Goal: Task Accomplishment & Management: Use online tool/utility

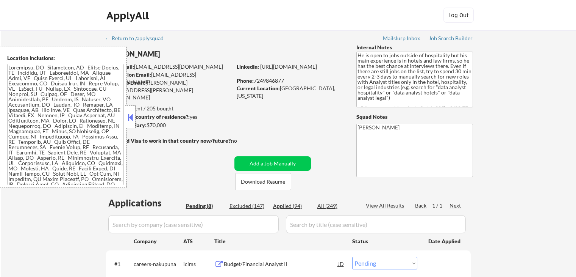
select select ""pending""
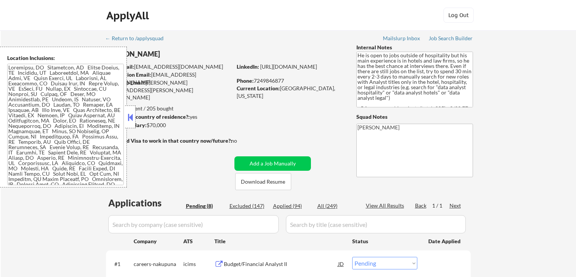
select select ""pending""
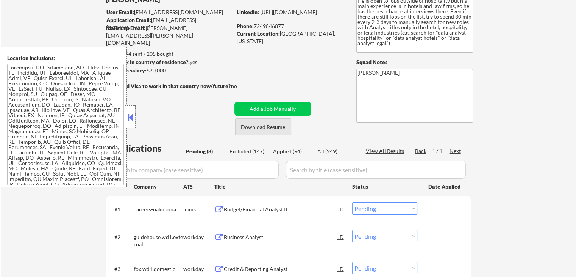
scroll to position [152, 0]
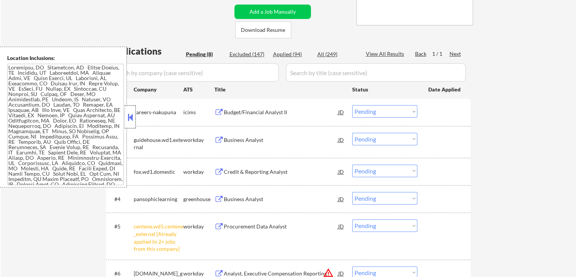
click at [135, 113] on div at bounding box center [130, 116] width 11 height 23
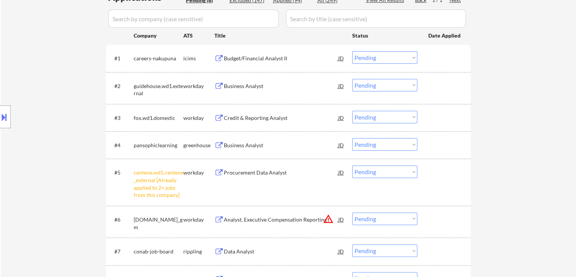
scroll to position [227, 0]
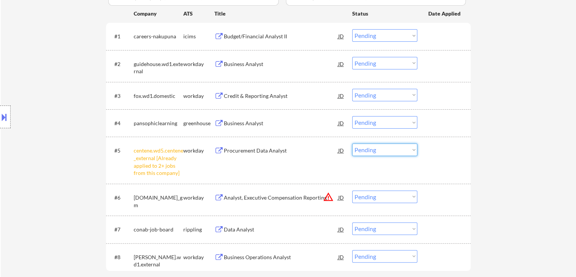
click at [402, 149] on select "Choose an option... Pending Applied Excluded (Questions) Excluded (Expired) Exc…" at bounding box center [384, 149] width 65 height 13
click at [352, 143] on select "Choose an option... Pending Applied Excluded (Questions) Excluded (Expired) Exc…" at bounding box center [384, 149] width 65 height 13
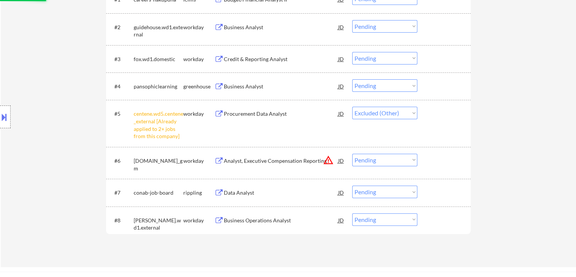
scroll to position [265, 0]
select select ""pending""
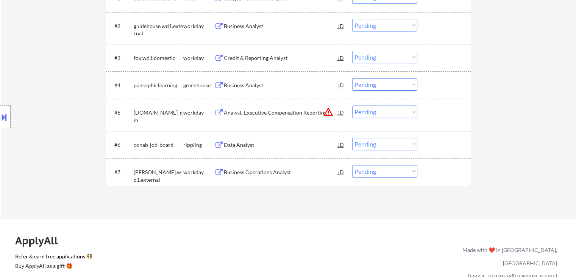
click at [249, 85] on div "Business Analyst" at bounding box center [281, 85] width 114 height 8
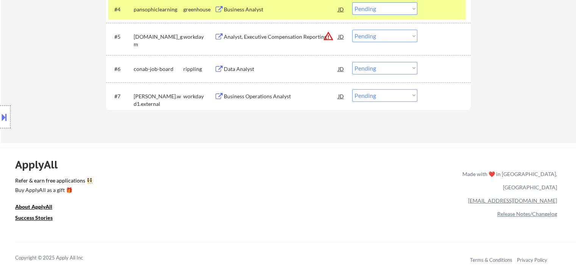
click at [242, 67] on div "Data Analyst" at bounding box center [281, 69] width 114 height 8
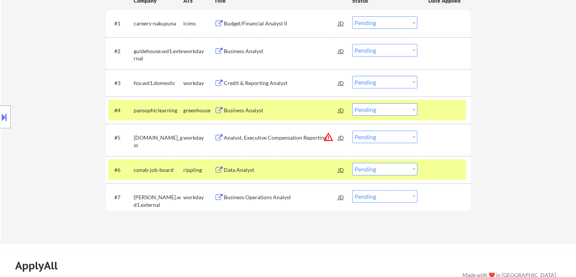
scroll to position [227, 0]
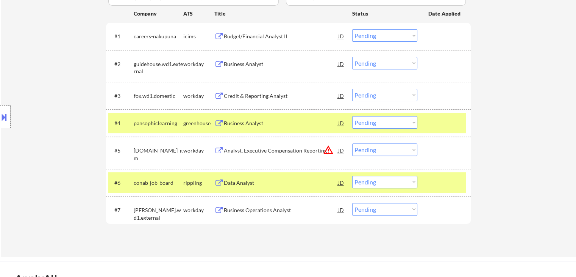
click at [236, 63] on div "Business Analyst" at bounding box center [281, 64] width 114 height 8
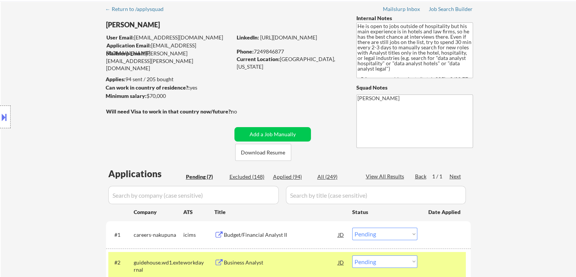
scroll to position [0, 0]
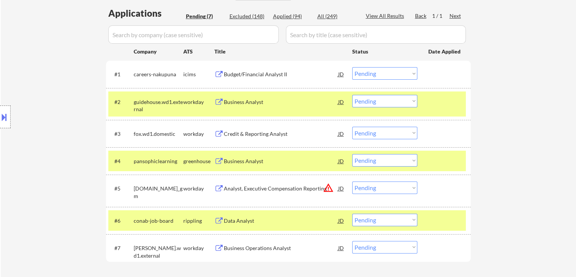
click at [245, 136] on div "Credit & Reporting Analyst" at bounding box center [281, 134] width 114 height 8
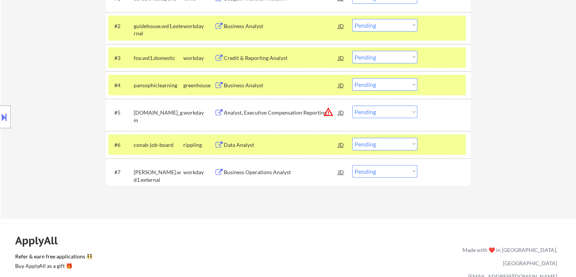
click at [250, 174] on div "Business Operations Analyst" at bounding box center [281, 172] width 114 height 8
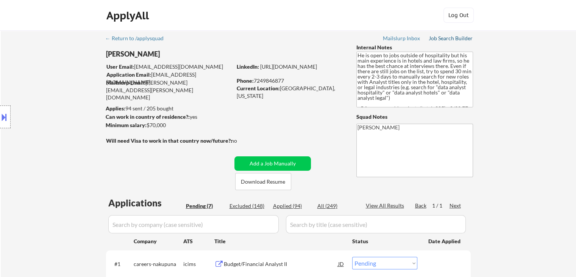
click at [445, 38] on div "Job Search Builder" at bounding box center [451, 38] width 44 height 5
click at [0, 119] on button at bounding box center [4, 117] width 8 height 13
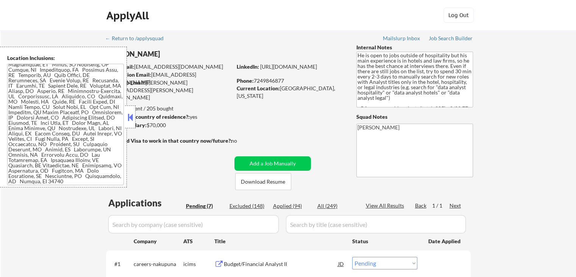
click at [130, 120] on button at bounding box center [130, 116] width 8 height 11
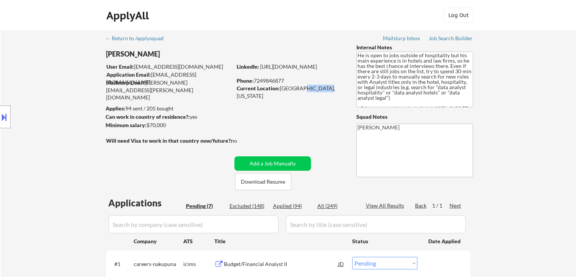
drag, startPoint x: 295, startPoint y: 88, endPoint x: 327, endPoint y: 94, distance: 31.6
click at [330, 88] on div "Current Location: [GEOGRAPHIC_DATA], [US_STATE]" at bounding box center [290, 91] width 107 height 15
click at [316, 94] on div "← Return to /applysquad Mailslurp Inbox Job Search Builder [PERSON_NAME] User E…" at bounding box center [289, 253] width 378 height 447
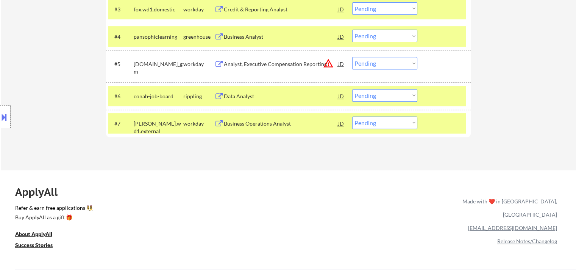
scroll to position [250, 0]
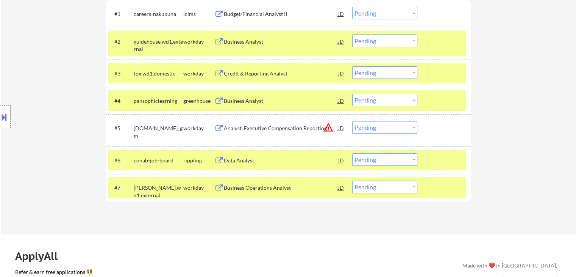
drag, startPoint x: 405, startPoint y: 93, endPoint x: 403, endPoint y: 105, distance: 11.8
click at [405, 94] on select "Choose an option... Pending Applied Excluded (Questions) Excluded (Expired) Exc…" at bounding box center [384, 100] width 65 height 13
click at [352, 94] on select "Choose an option... Pending Applied Excluded (Questions) Excluded (Expired) Exc…" at bounding box center [384, 100] width 65 height 13
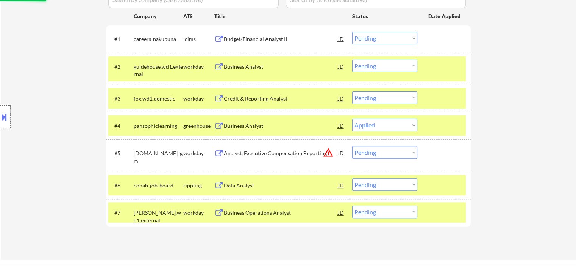
scroll to position [212, 0]
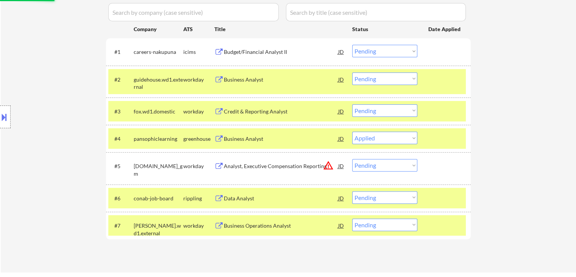
select select ""pending""
